Goal: Complete application form: Complete application form

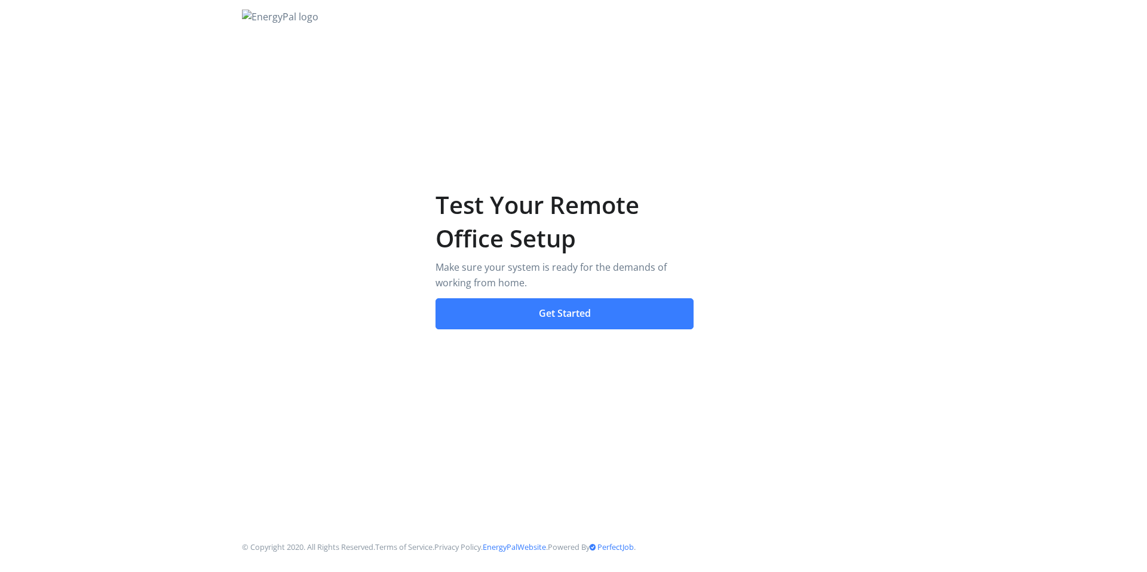
click at [583, 312] on button "Get Started" at bounding box center [564, 313] width 259 height 31
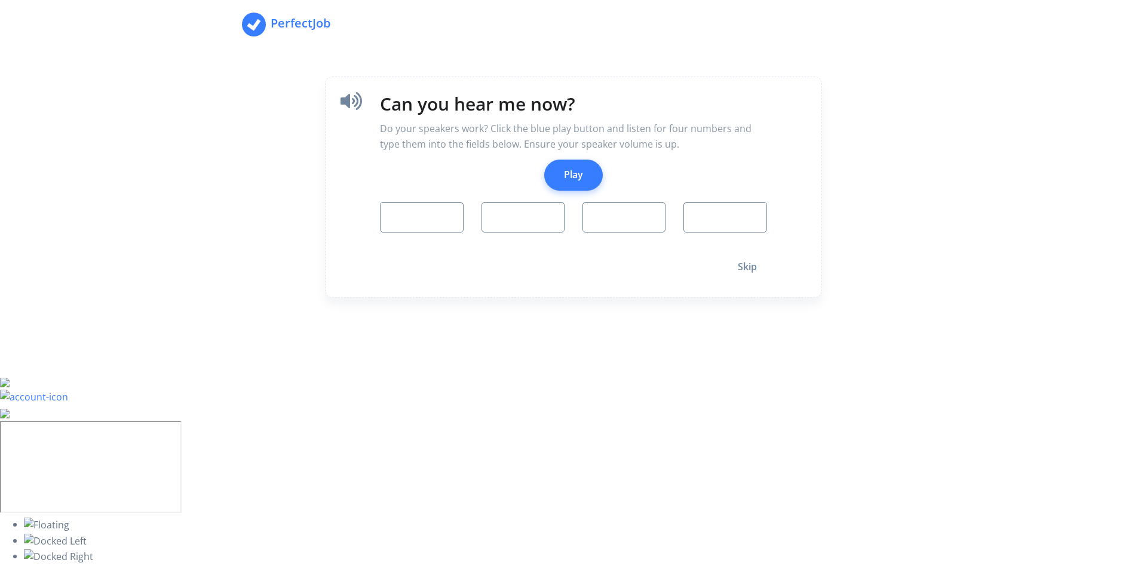
click at [588, 185] on button "Play" at bounding box center [573, 174] width 59 height 31
type input "6"
type input "9"
type input "1"
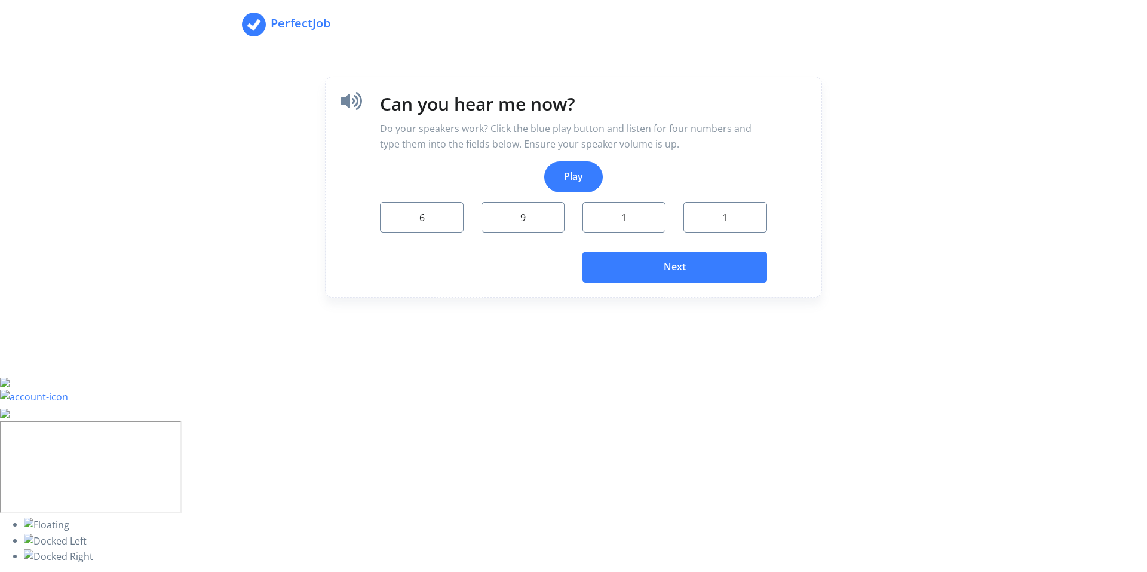
click at [655, 269] on button "Next" at bounding box center [674, 266] width 185 height 31
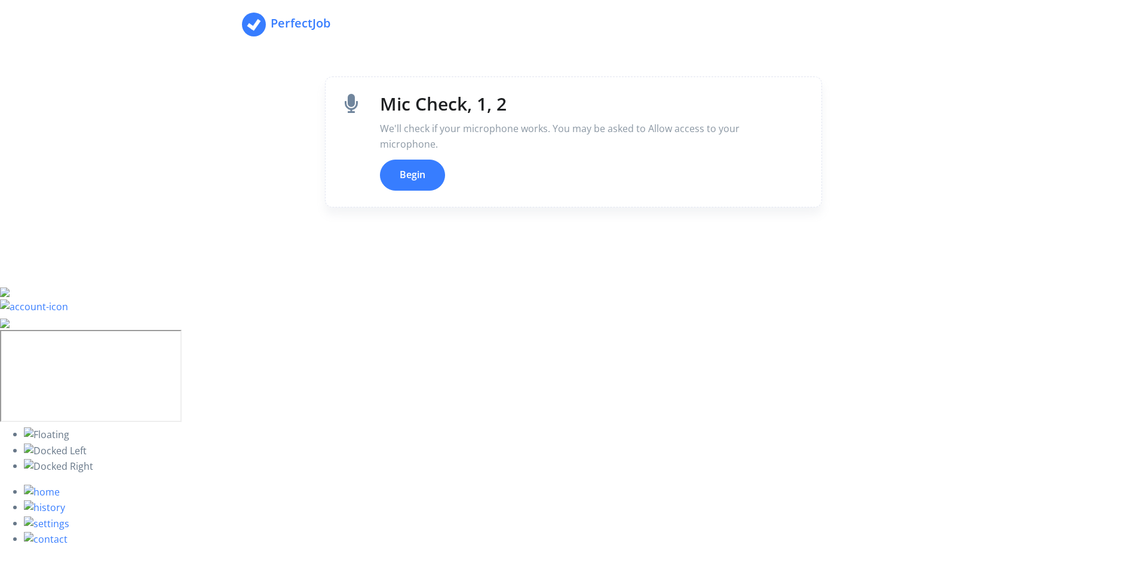
click at [414, 189] on button "Begin" at bounding box center [412, 174] width 65 height 31
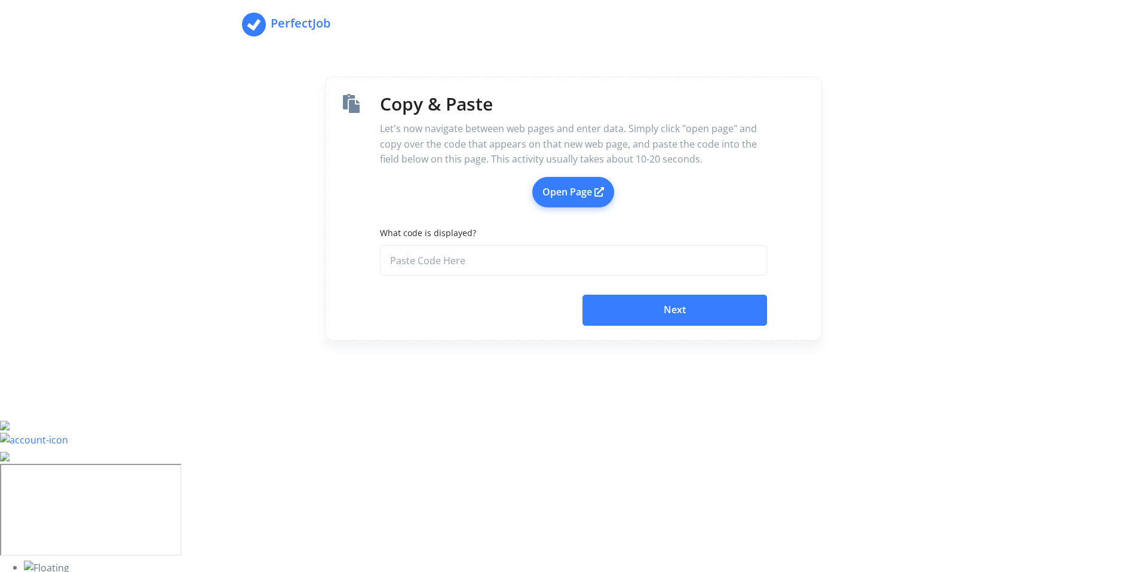
click at [561, 197] on link "Open Page" at bounding box center [573, 192] width 82 height 31
click at [582, 269] on input "What code is displayed?" at bounding box center [573, 260] width 386 height 31
paste input "b4c0fa28-3e6a-4e4f-a7ca-de4e29f24228"
type input "b4c0fa28-3e6a-4e4f-a7ca-de4e29f24228"
click at [631, 303] on button "Next" at bounding box center [674, 309] width 185 height 31
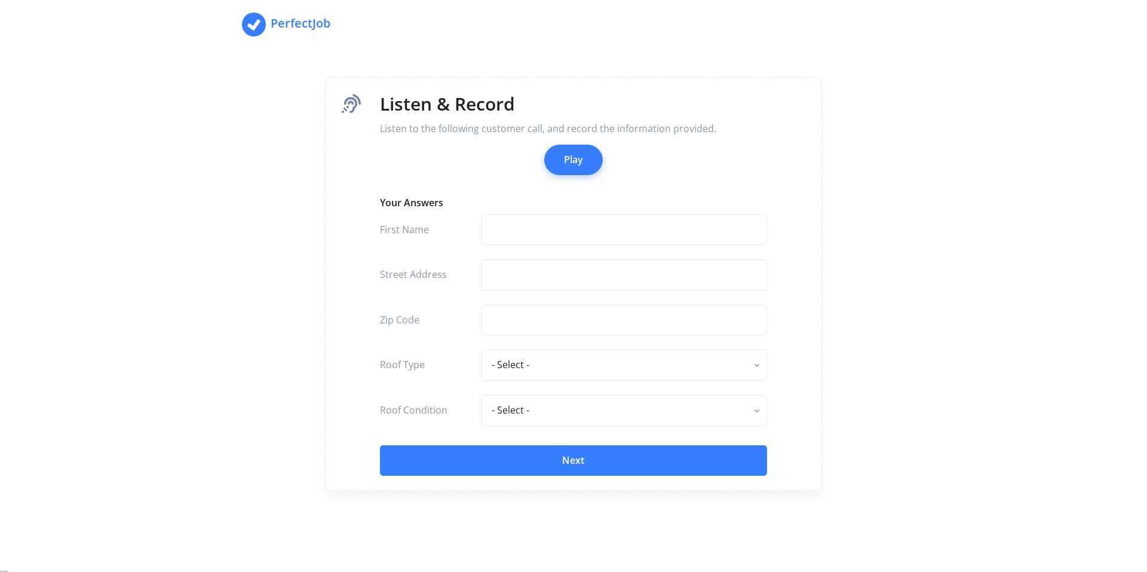
click at [569, 162] on button "Play" at bounding box center [573, 160] width 59 height 31
click at [590, 227] on input "text" at bounding box center [623, 229] width 285 height 31
type input "[PERSON_NAME]"
type input "[STREET_ADDRESS]"
type input "42156"
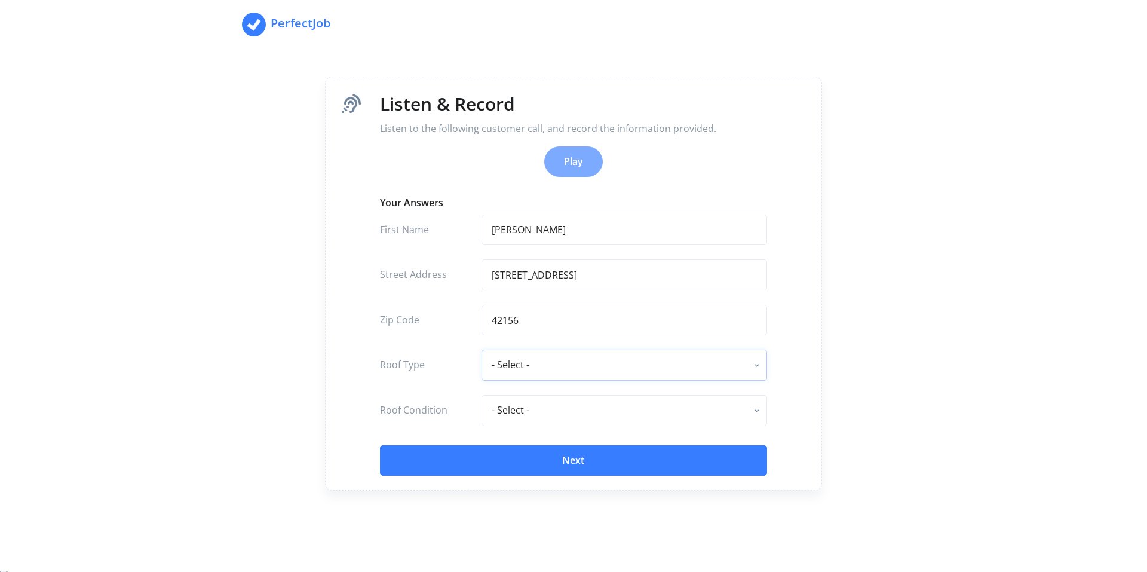
click at [613, 363] on select "- Select - flat - rolled composition composition shingle clay tile concrete til…" at bounding box center [623, 364] width 285 height 31
click at [449, 376] on label "Roof Type" at bounding box center [421, 364] width 101 height 31
click at [527, 404] on select "- Select - excellent very good good fair poor" at bounding box center [623, 410] width 285 height 31
select select "good"
click at [481, 395] on select "- Select - excellent very good good fair poor" at bounding box center [623, 410] width 285 height 31
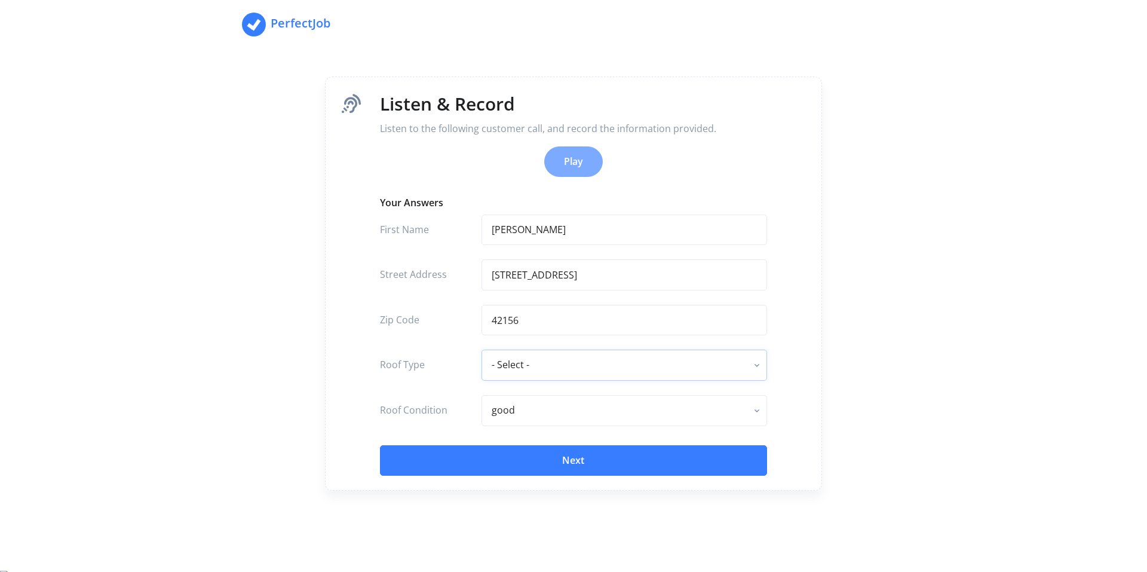
click at [526, 373] on select "- Select - flat - rolled composition composition shingle clay tile concrete til…" at bounding box center [623, 364] width 285 height 31
select select "composition shingle"
click at [481, 349] on select "- Select - flat - rolled composition composition shingle clay tile concrete til…" at bounding box center [623, 364] width 285 height 31
click at [351, 99] on icon at bounding box center [351, 103] width 19 height 19
click at [549, 458] on button "Next" at bounding box center [573, 460] width 386 height 31
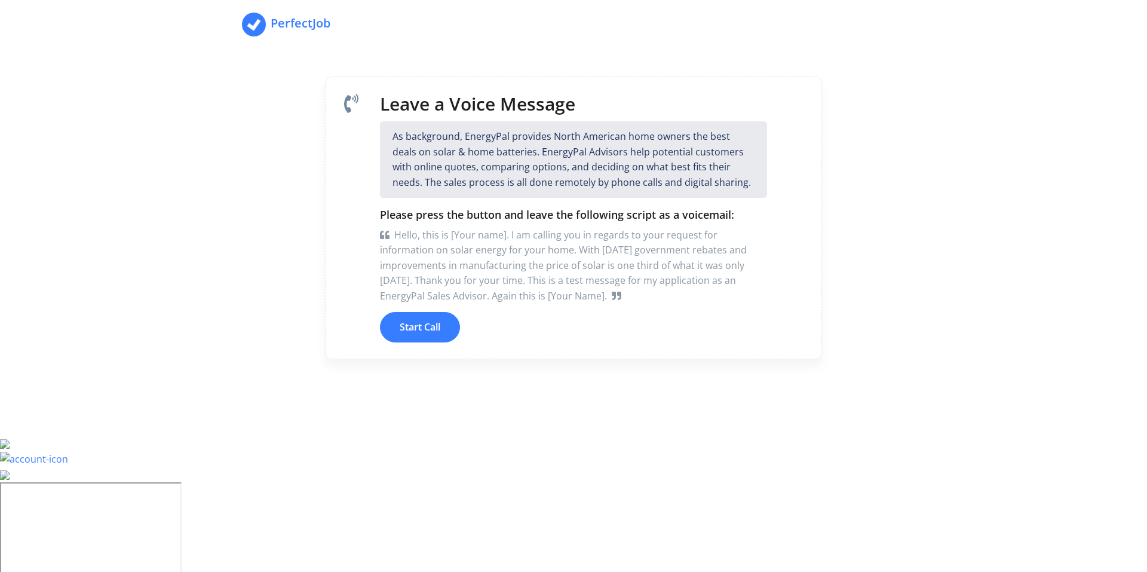
click at [432, 320] on button "Start Call" at bounding box center [420, 327] width 80 height 31
click at [727, 323] on button "End Call" at bounding box center [729, 327] width 75 height 31
click at [730, 326] on button "Next" at bounding box center [736, 327] width 62 height 31
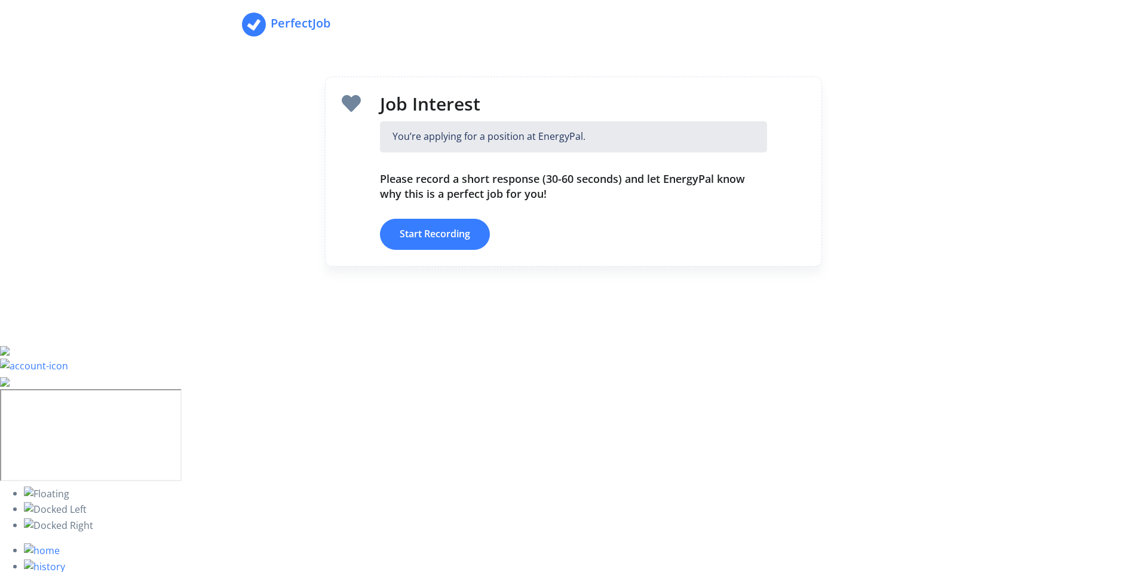
click at [435, 227] on button "Start Recording" at bounding box center [435, 234] width 110 height 31
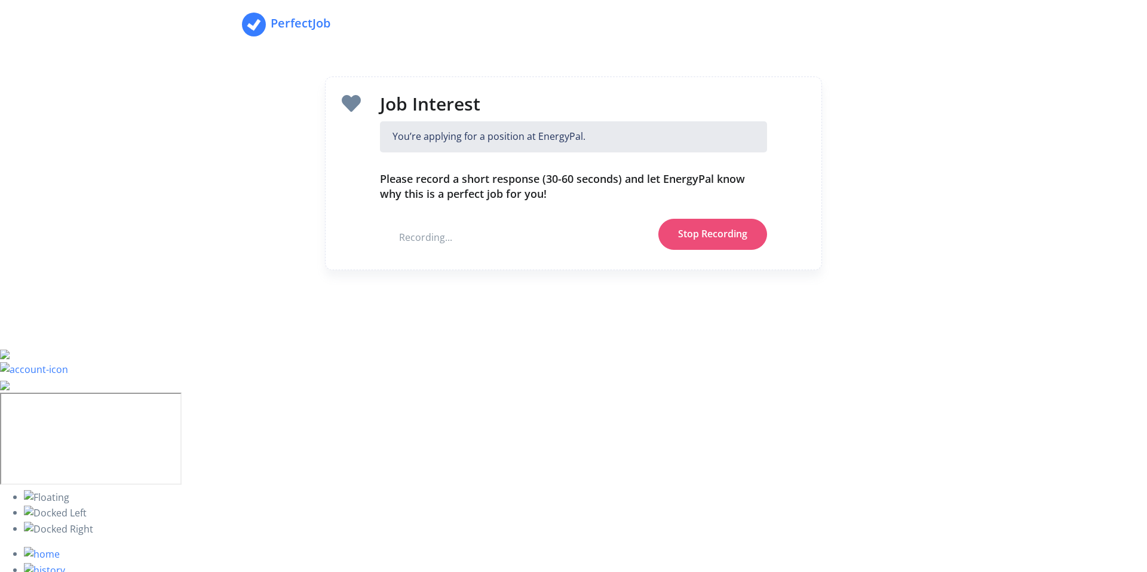
click at [735, 235] on button "Stop Recording" at bounding box center [712, 234] width 109 height 31
click at [735, 235] on button "Next" at bounding box center [736, 234] width 62 height 31
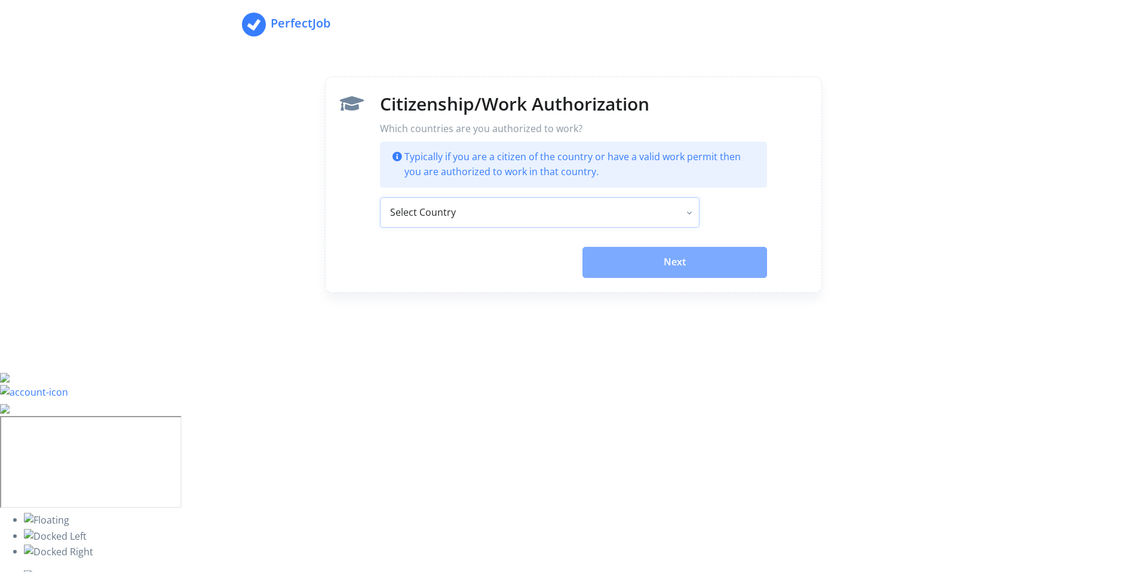
click at [595, 210] on select "Select Country [GEOGRAPHIC_DATA] [GEOGRAPHIC_DATA] [GEOGRAPHIC_DATA] [GEOGRAPHI…" at bounding box center [539, 212] width 319 height 31
select select "US"
click at [380, 197] on select "Select Country [GEOGRAPHIC_DATA] [GEOGRAPHIC_DATA] [GEOGRAPHIC_DATA] [GEOGRAPHI…" at bounding box center [539, 212] width 319 height 31
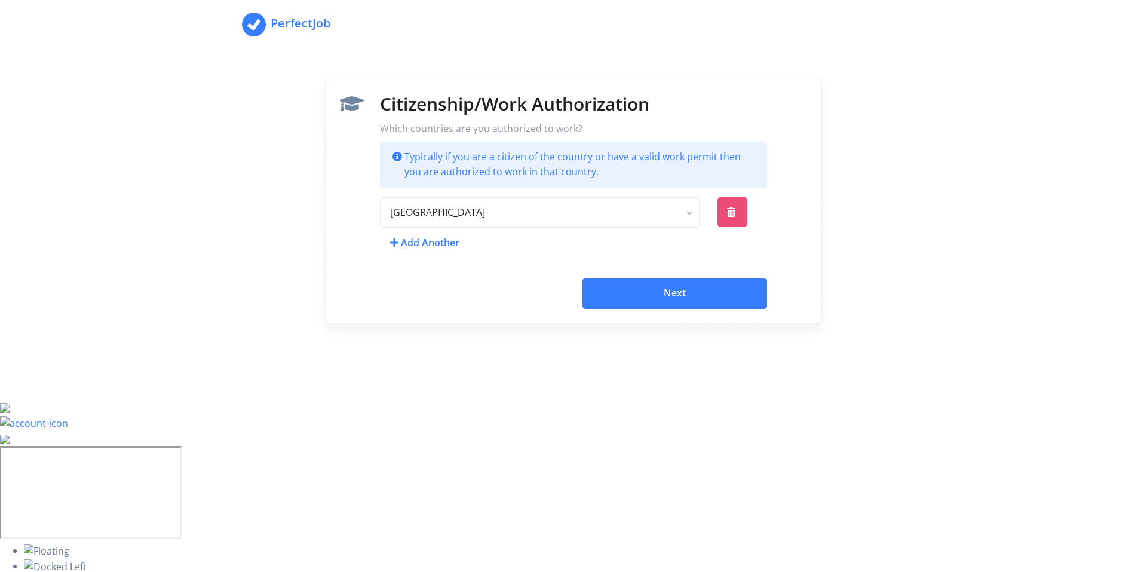
click at [668, 295] on button "Next" at bounding box center [674, 293] width 185 height 31
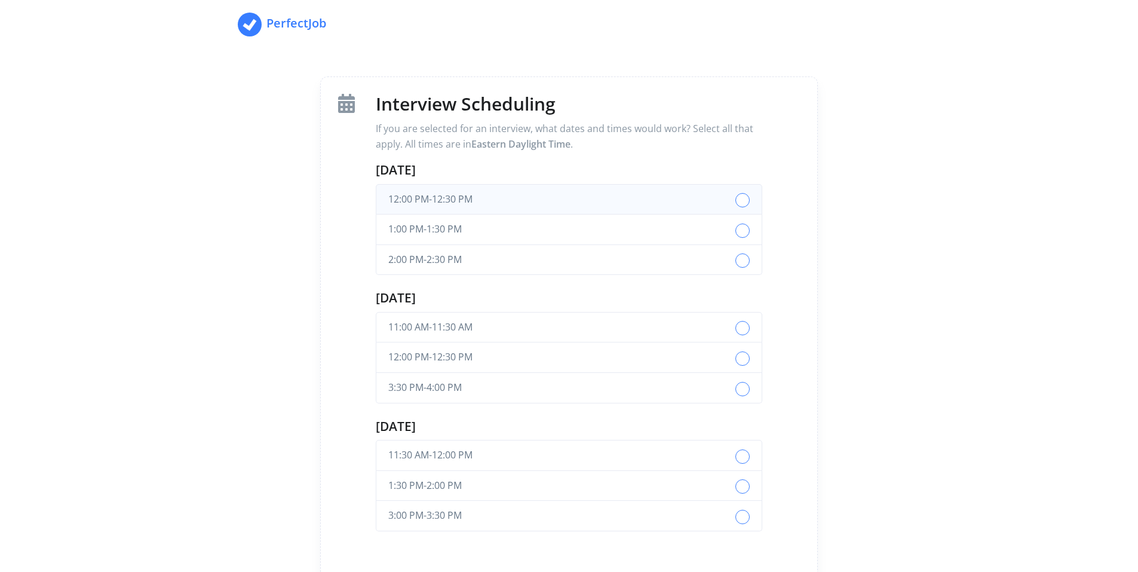
click at [677, 202] on button "12:00 PM - 12:30 PM" at bounding box center [569, 199] width 386 height 31
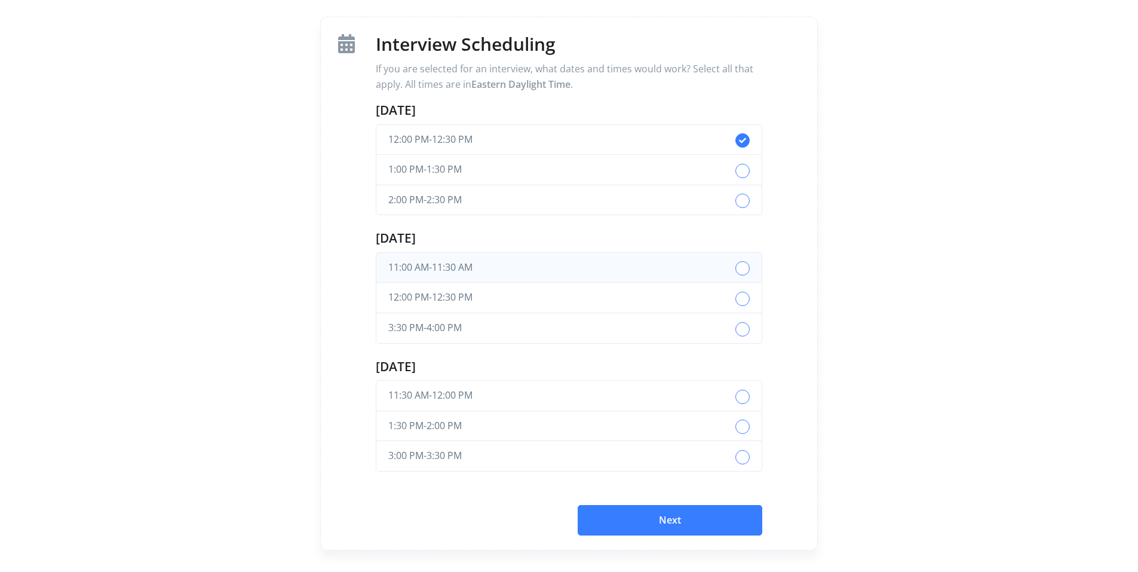
click at [667, 282] on button "11:00 AM - 11:30 AM" at bounding box center [569, 267] width 386 height 31
click at [744, 173] on label "button" at bounding box center [742, 171] width 14 height 14
click at [741, 200] on span "button" at bounding box center [742, 200] width 2 height 16
click at [745, 266] on label "button" at bounding box center [742, 268] width 14 height 14
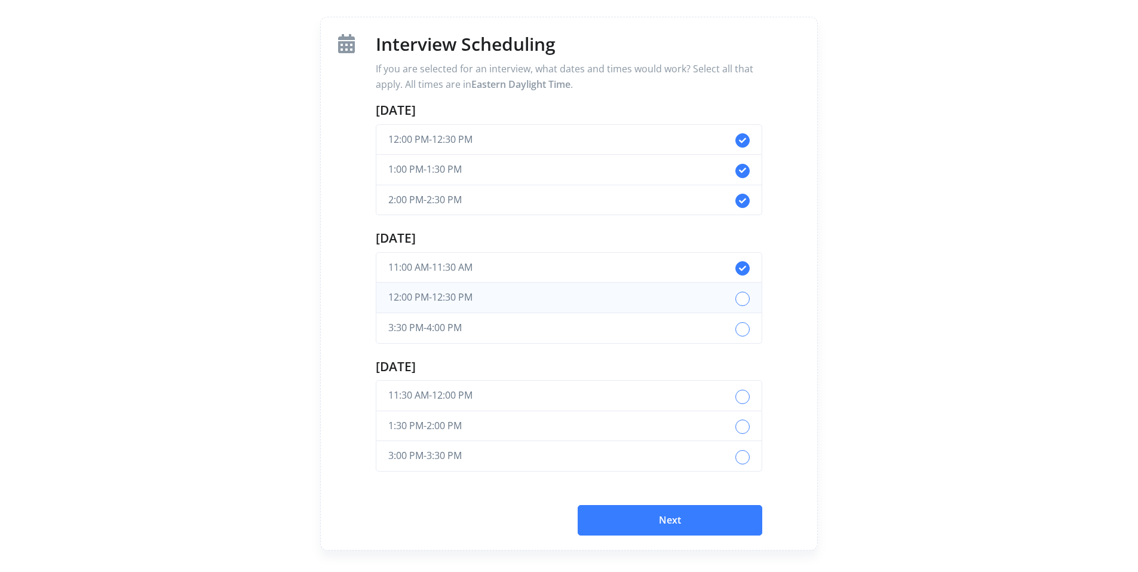
click at [744, 291] on span "button" at bounding box center [742, 298] width 2 height 16
click at [736, 332] on label "button" at bounding box center [742, 329] width 14 height 14
click at [744, 399] on span "button" at bounding box center [742, 396] width 2 height 16
click at [747, 424] on label "button" at bounding box center [742, 426] width 14 height 14
click at [738, 461] on label "button" at bounding box center [742, 457] width 14 height 14
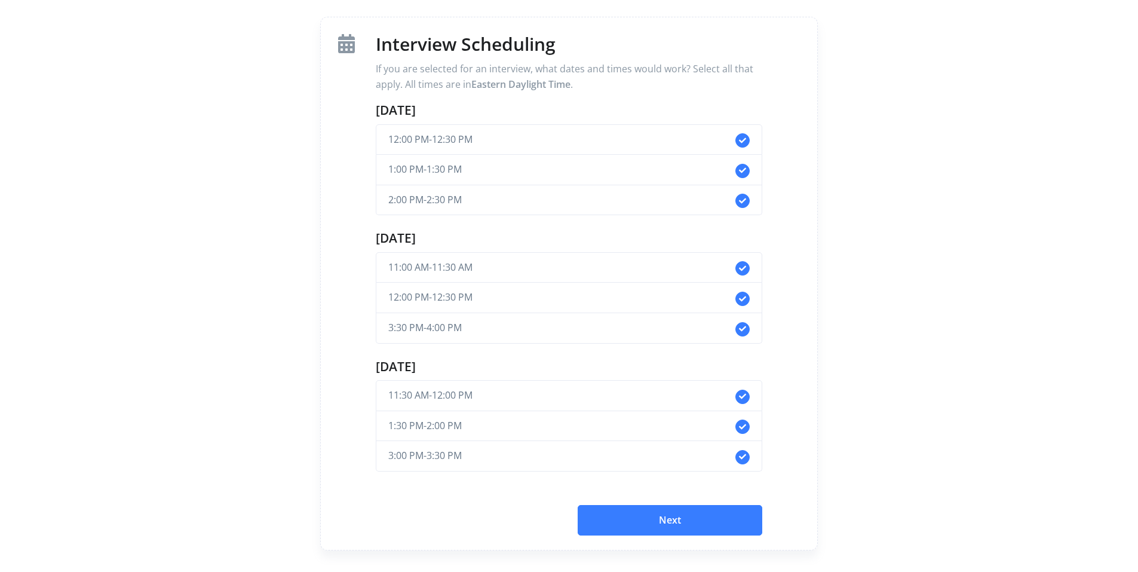
click at [720, 516] on button "Next" at bounding box center [670, 520] width 185 height 31
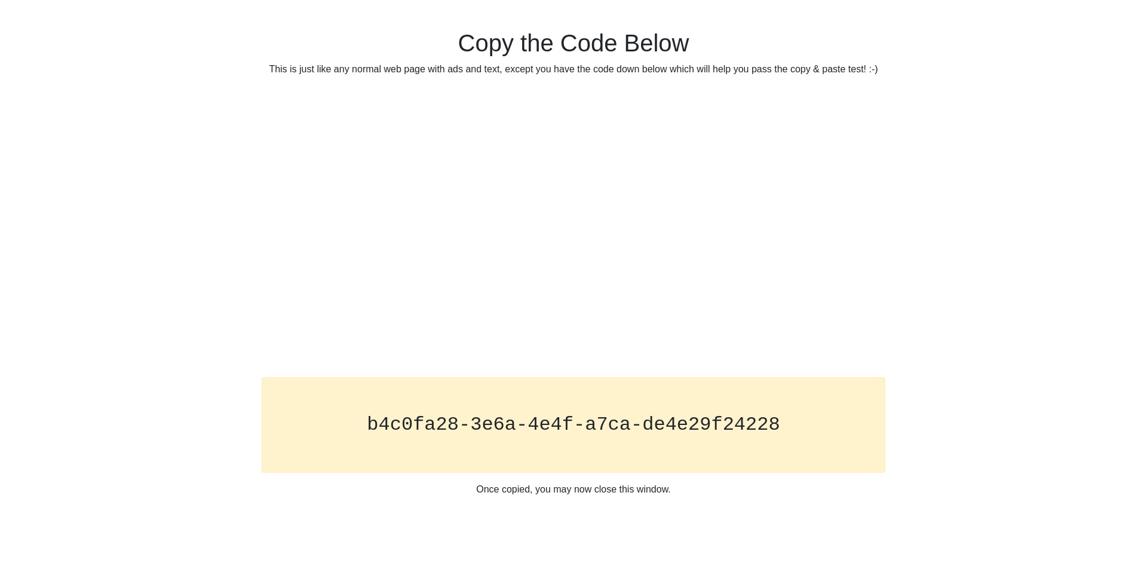
click at [664, 422] on code "b4c0fa28-3e6a-4e4f-a7ca-de4e29f24228" at bounding box center [573, 424] width 413 height 22
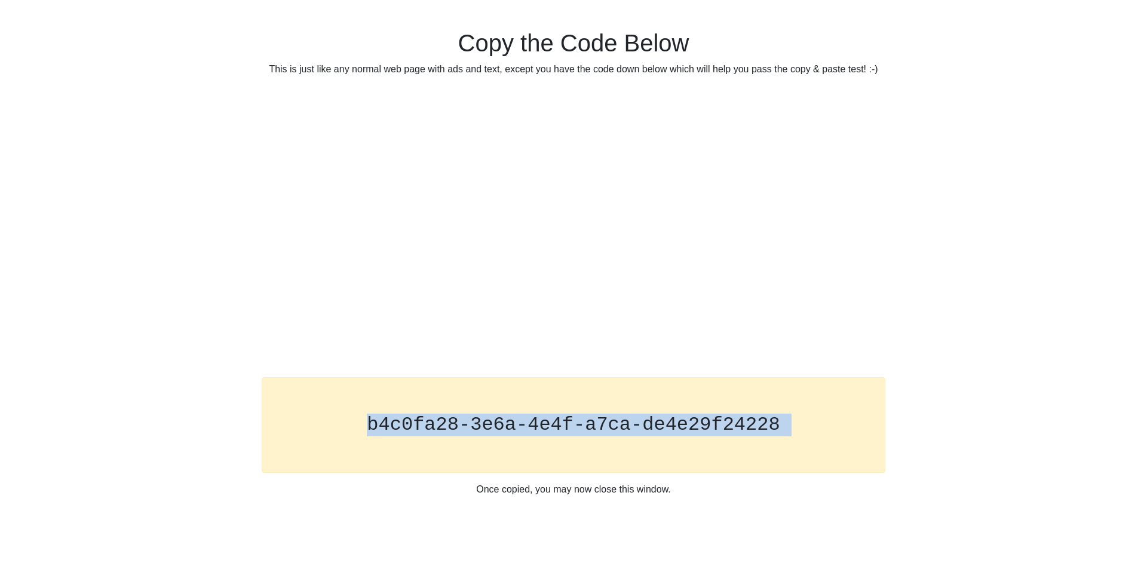
click at [664, 422] on code "b4c0fa28-3e6a-4e4f-a7ca-de4e29f24228" at bounding box center [573, 424] width 413 height 22
copy div "b4c0fa28-3e6a-4e4f-a7ca-de4e29f24228"
